Goal: Task Accomplishment & Management: Manage account settings

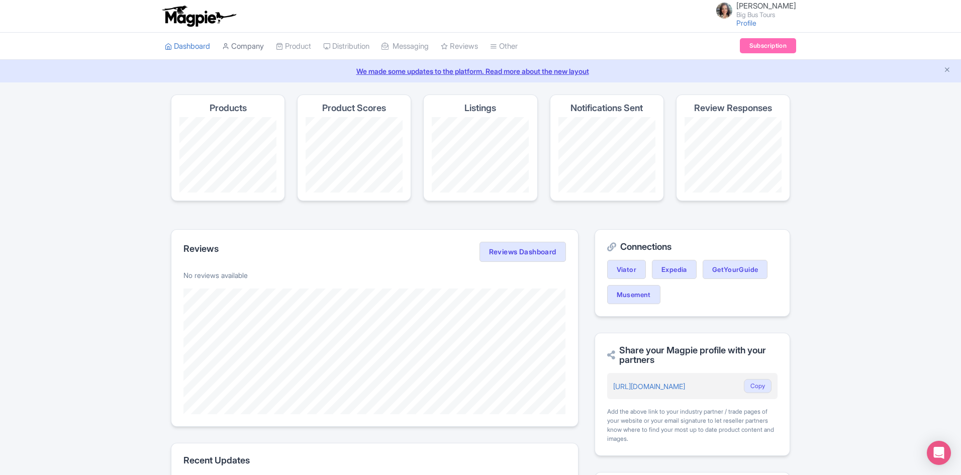
click at [246, 43] on link "Company" at bounding box center [243, 47] width 42 height 28
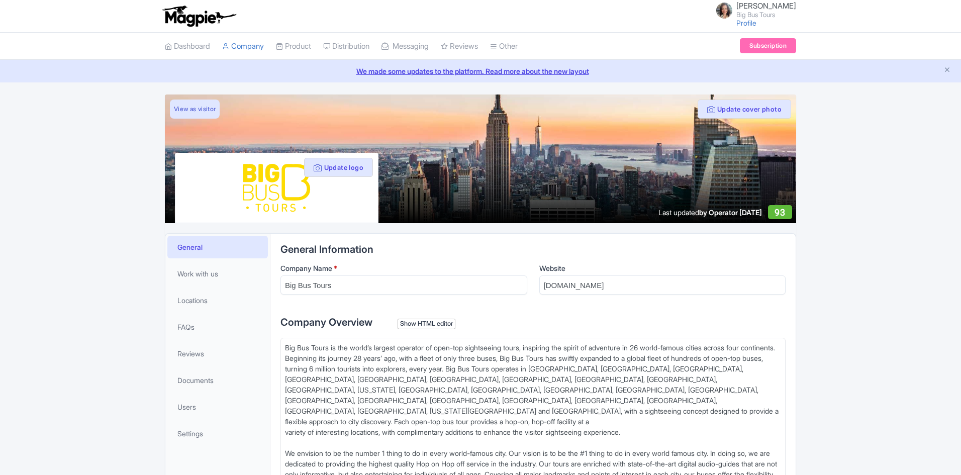
click at [0, 0] on link "My Products" at bounding box center [0, 0] width 0 height 0
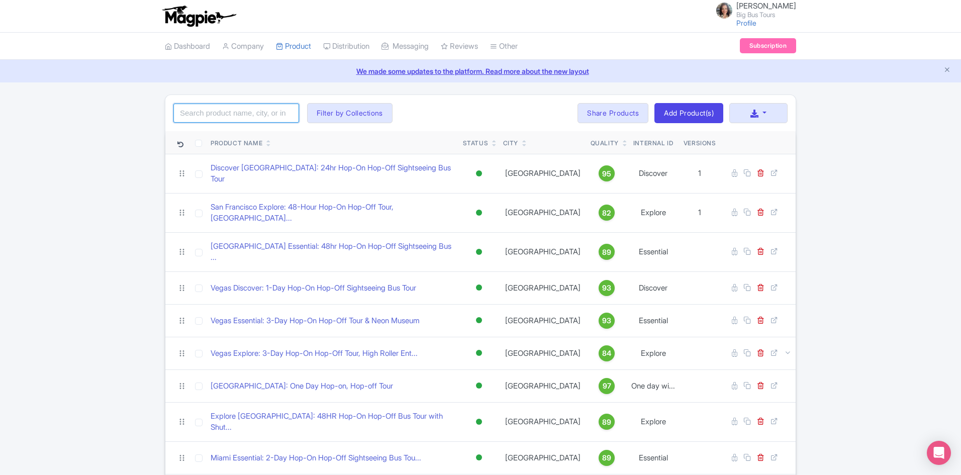
click at [246, 111] on input "search" at bounding box center [236, 113] width 126 height 19
type input "washington"
click button "Search" at bounding box center [0, 0] width 0 height 0
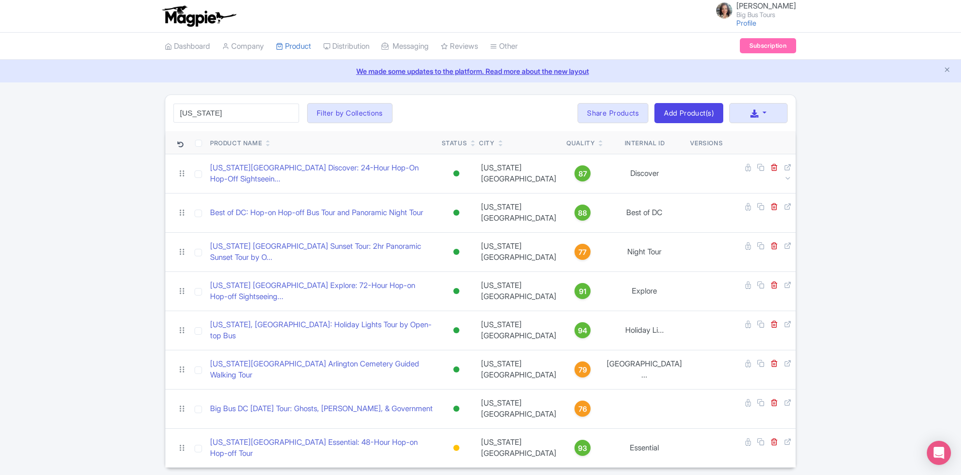
click at [834, 266] on div "washington Search Filter by Collections Andrew Brand License Brian Combos Core …" at bounding box center [480, 280] width 961 height 373
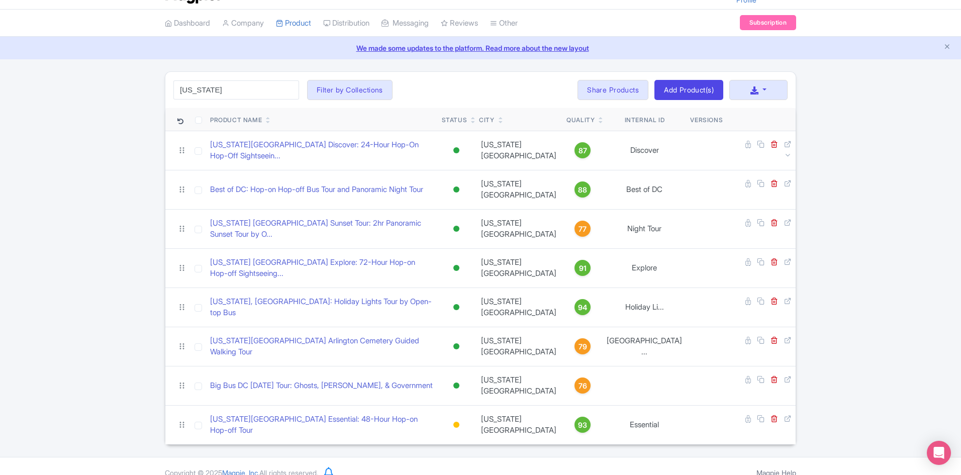
scroll to position [36, 0]
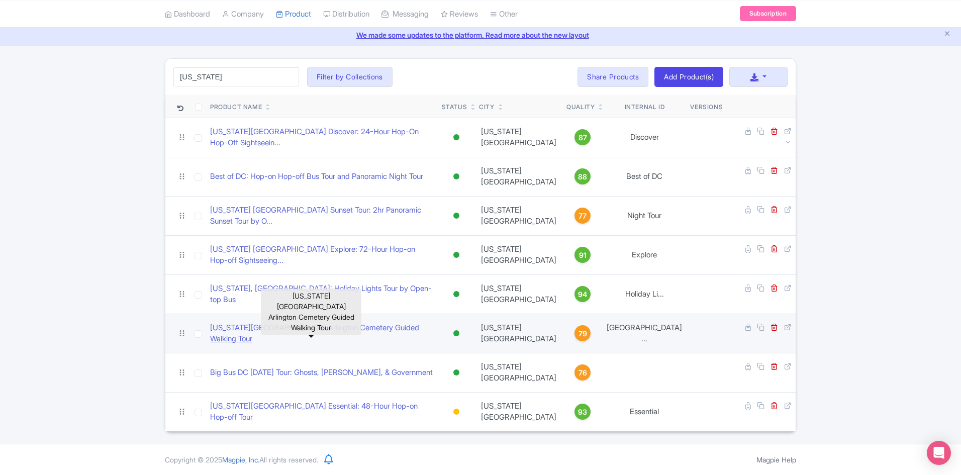
click at [330, 332] on link "Washington DC Arlington Cemetery Guided Walking Tour" at bounding box center [322, 333] width 224 height 23
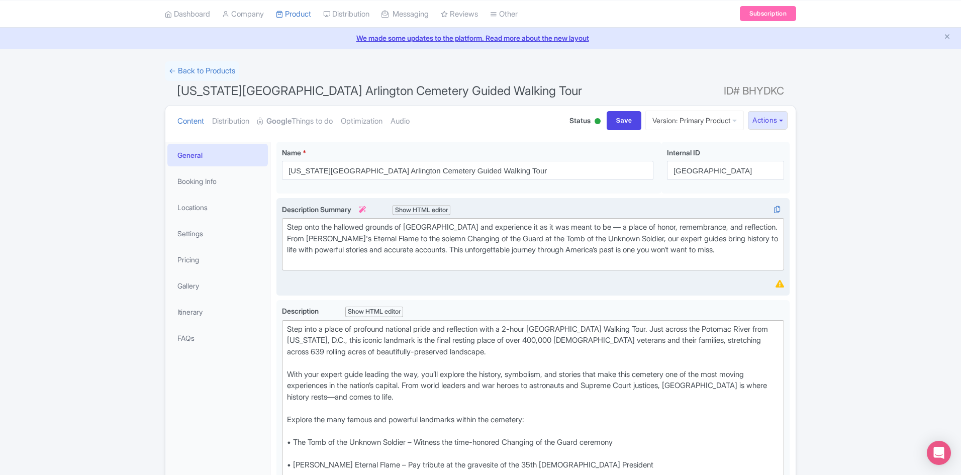
scroll to position [50, 0]
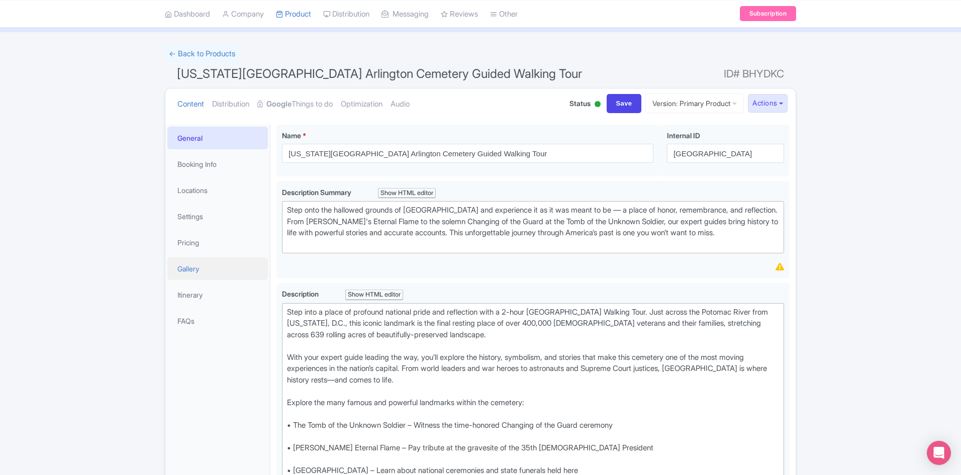
click at [194, 265] on link "Gallery" at bounding box center [217, 268] width 100 height 23
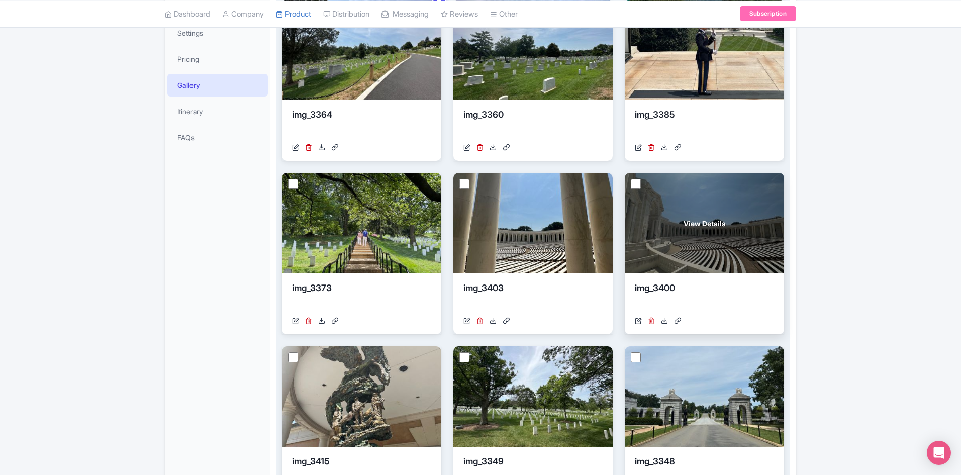
scroll to position [251, 0]
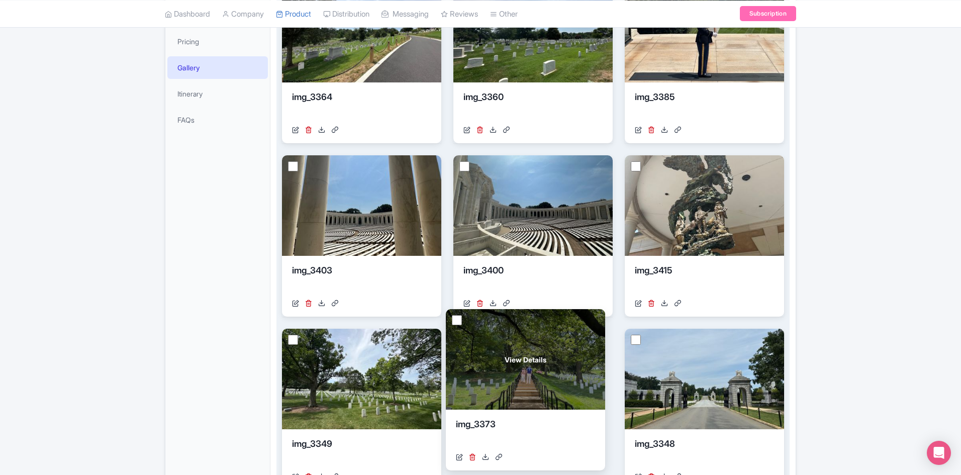
drag, startPoint x: 375, startPoint y: 204, endPoint x: 540, endPoint y: 361, distance: 228.5
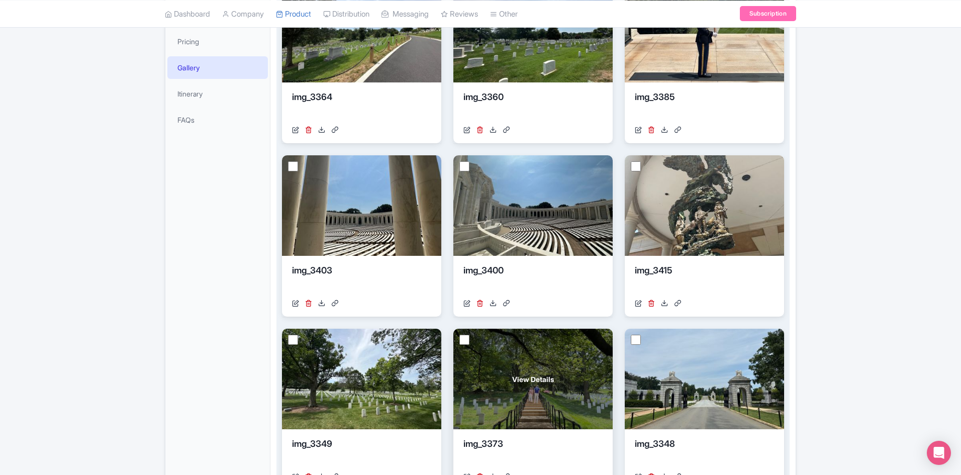
click at [538, 368] on div "View Details" at bounding box center [532, 379] width 159 height 100
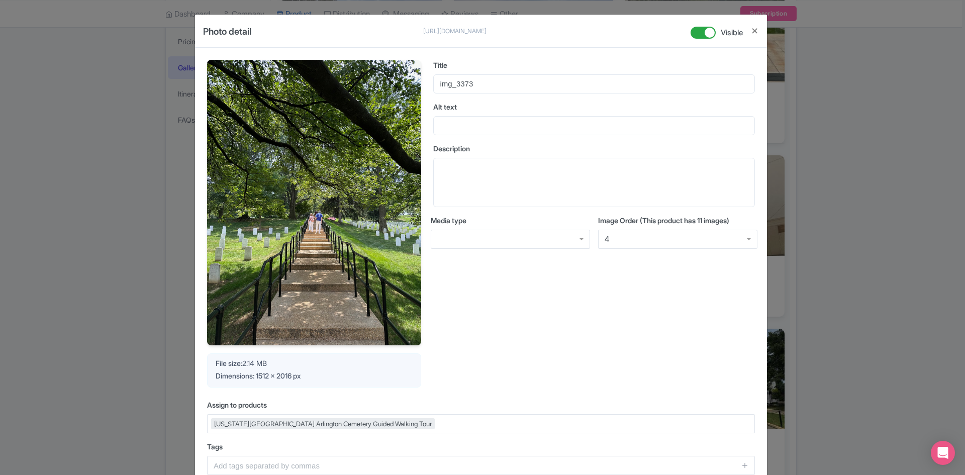
click at [760, 27] on div "Photo detail https://res.cloudinary.com/hfyvkoyi1/image/upload/v1754577754/img_…" at bounding box center [481, 31] width 572 height 33
click at [754, 29] on button "Close" at bounding box center [755, 31] width 8 height 13
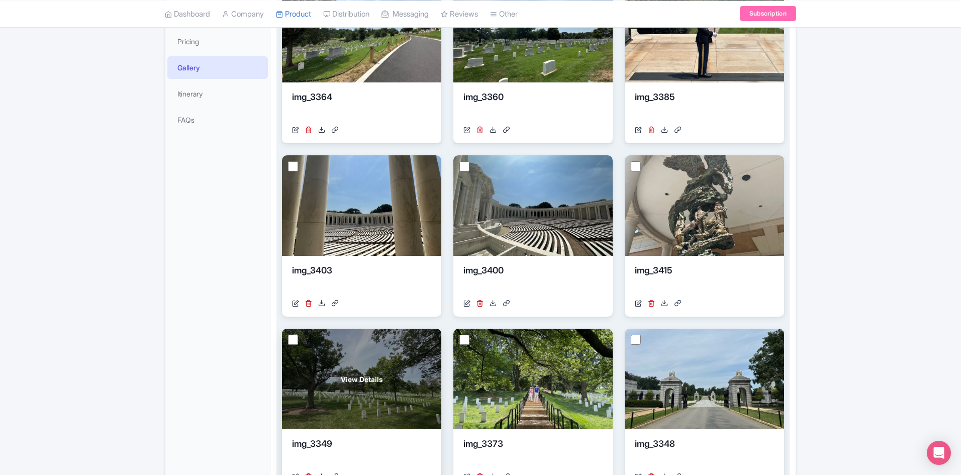
click at [398, 359] on div "View Details" at bounding box center [361, 379] width 159 height 100
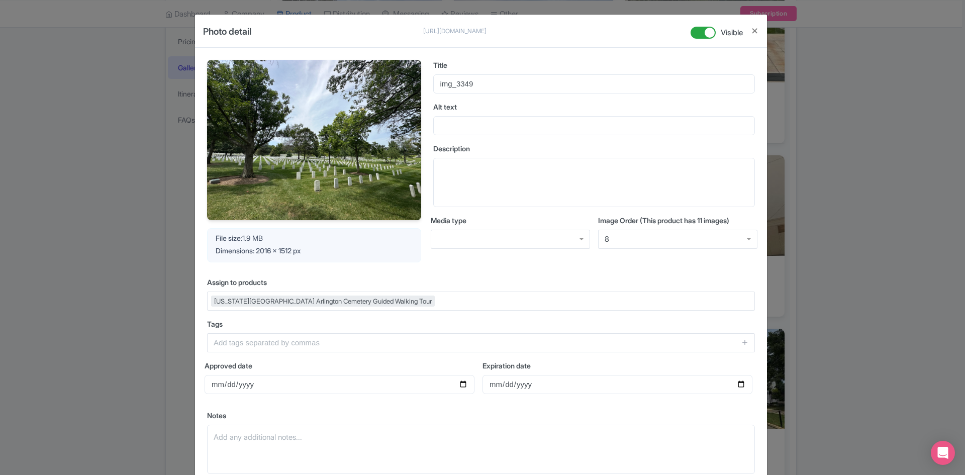
click at [933, 303] on div "Photo detail https://res.cloudinary.com/hfyvkoyi1/image/upload/v1754577724/img_…" at bounding box center [482, 237] width 965 height 475
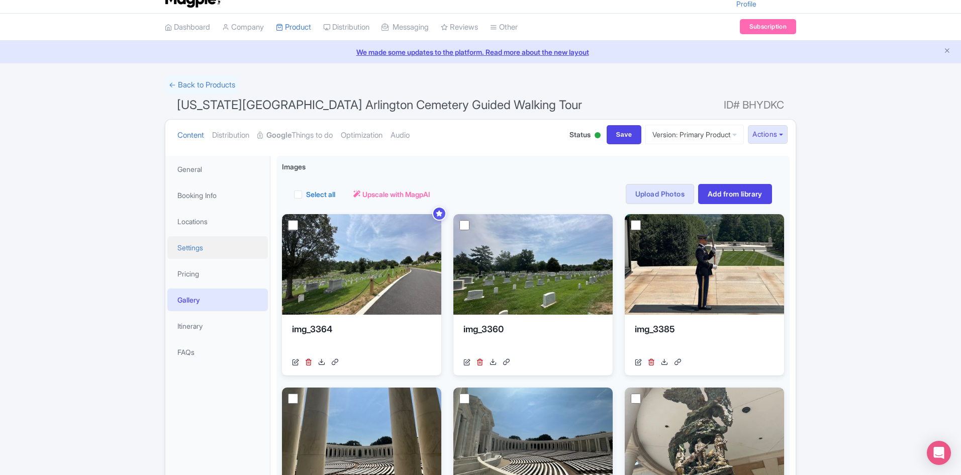
scroll to position [0, 0]
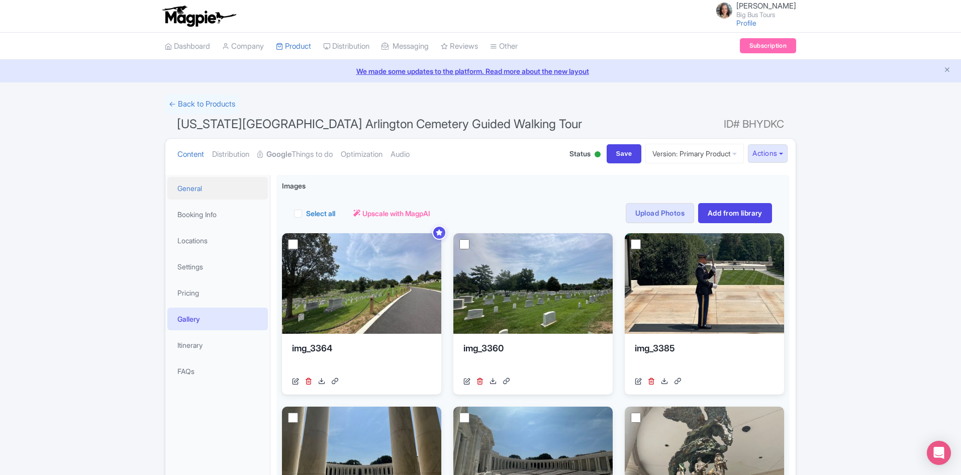
click at [196, 186] on link "General" at bounding box center [217, 188] width 100 height 23
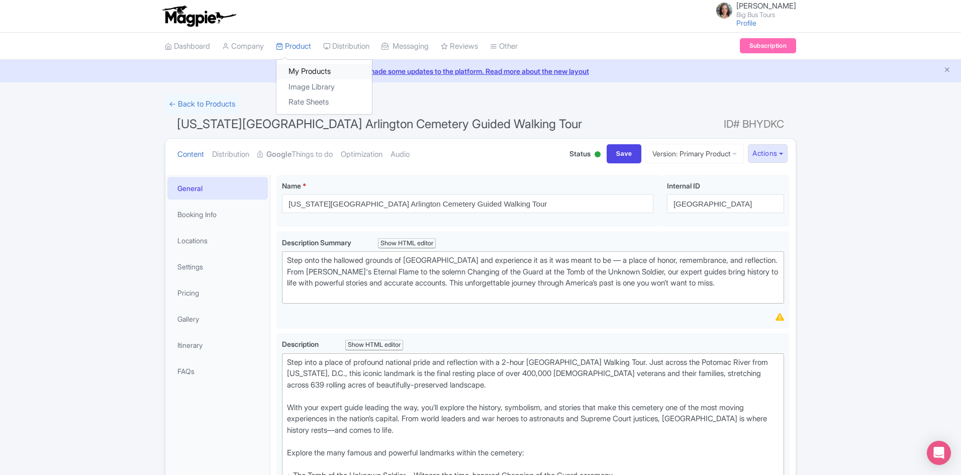
click at [302, 73] on link "My Products" at bounding box center [323, 72] width 95 height 16
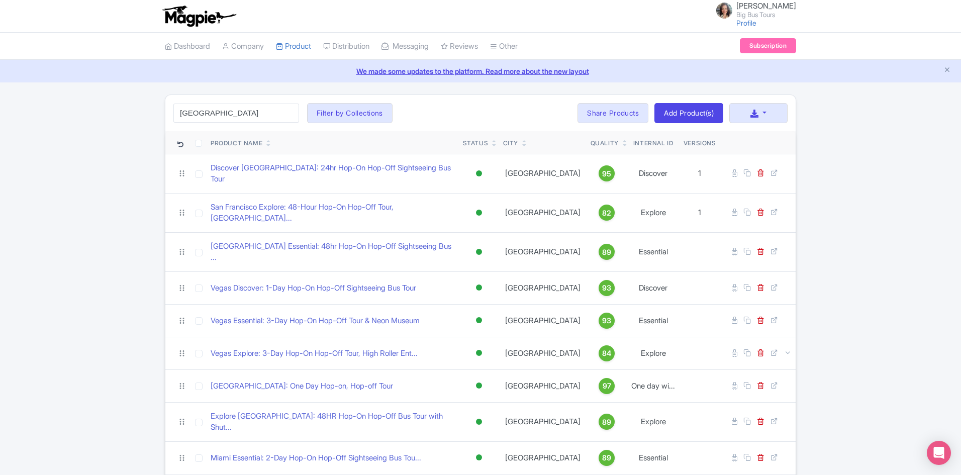
type input "[GEOGRAPHIC_DATA]"
click button "Search" at bounding box center [0, 0] width 0 height 0
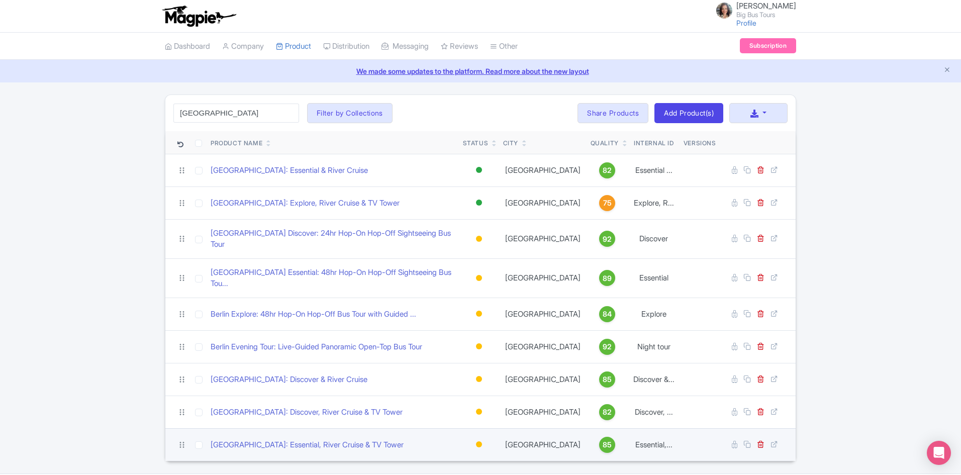
scroll to position [17, 0]
